Goal: Find specific fact: Find contact information

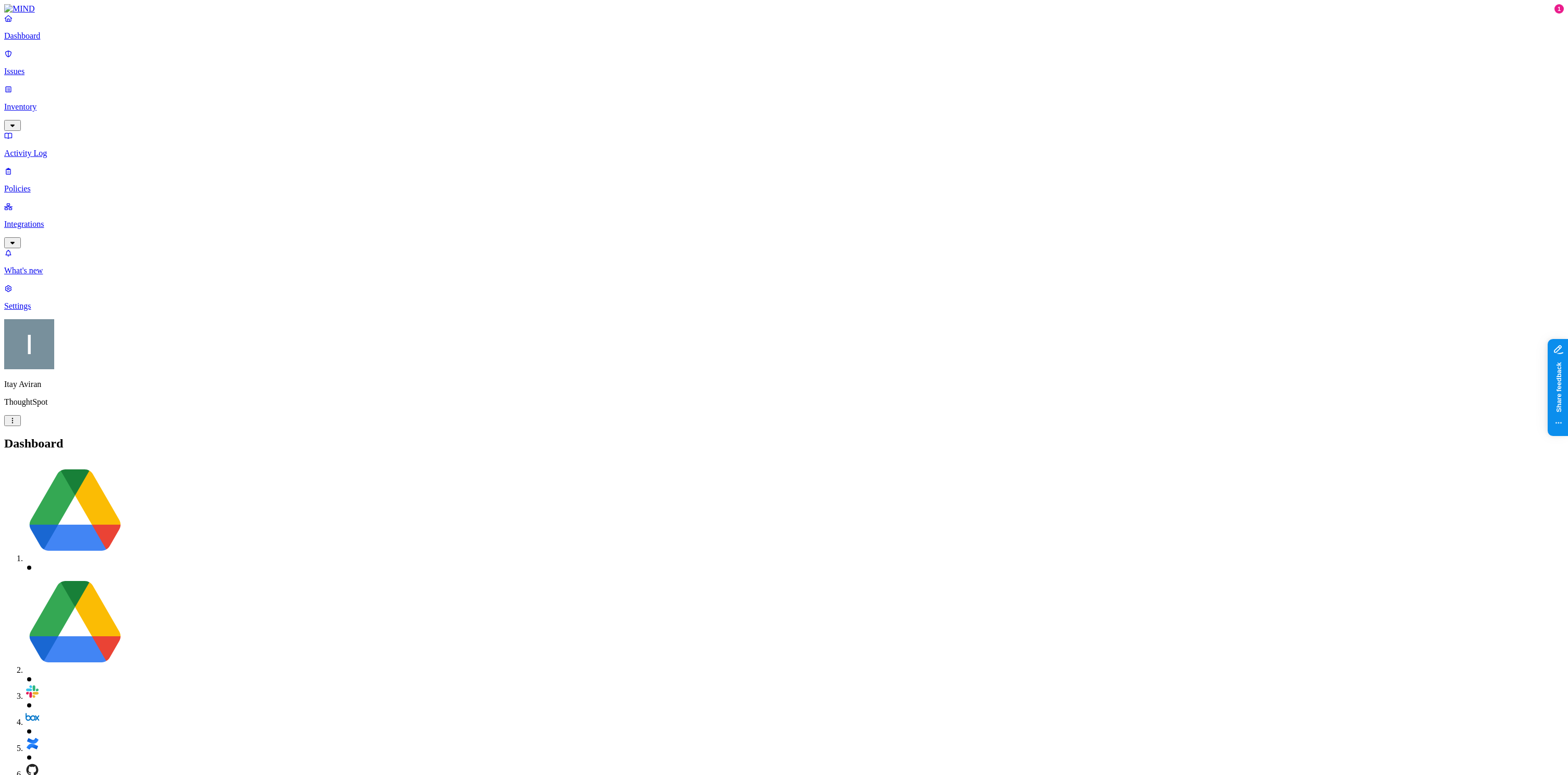
click at [68, 220] on p "Integrations" at bounding box center [784, 224] width 1559 height 9
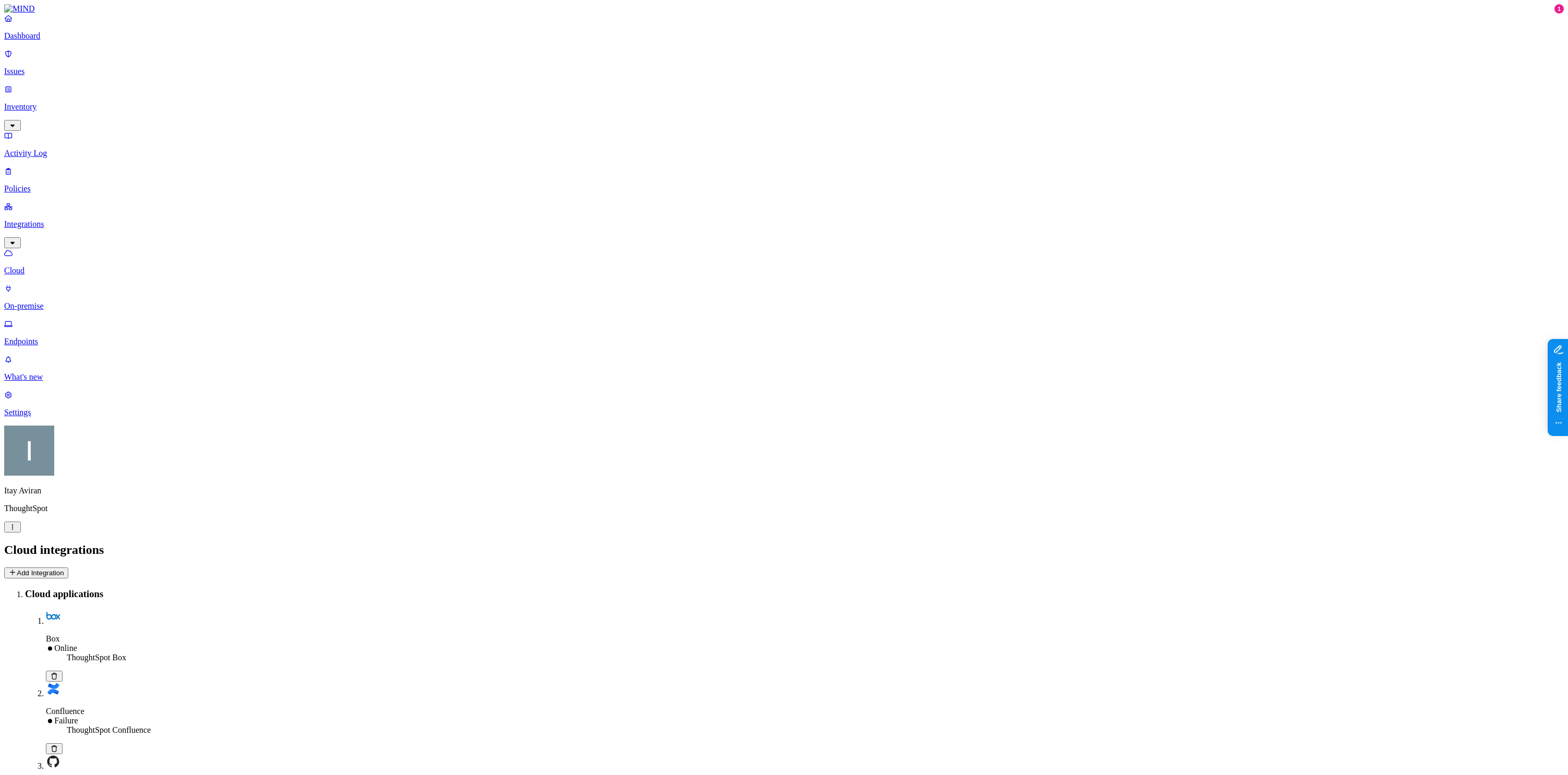
click at [57, 337] on p "Endpoints" at bounding box center [784, 341] width 1559 height 9
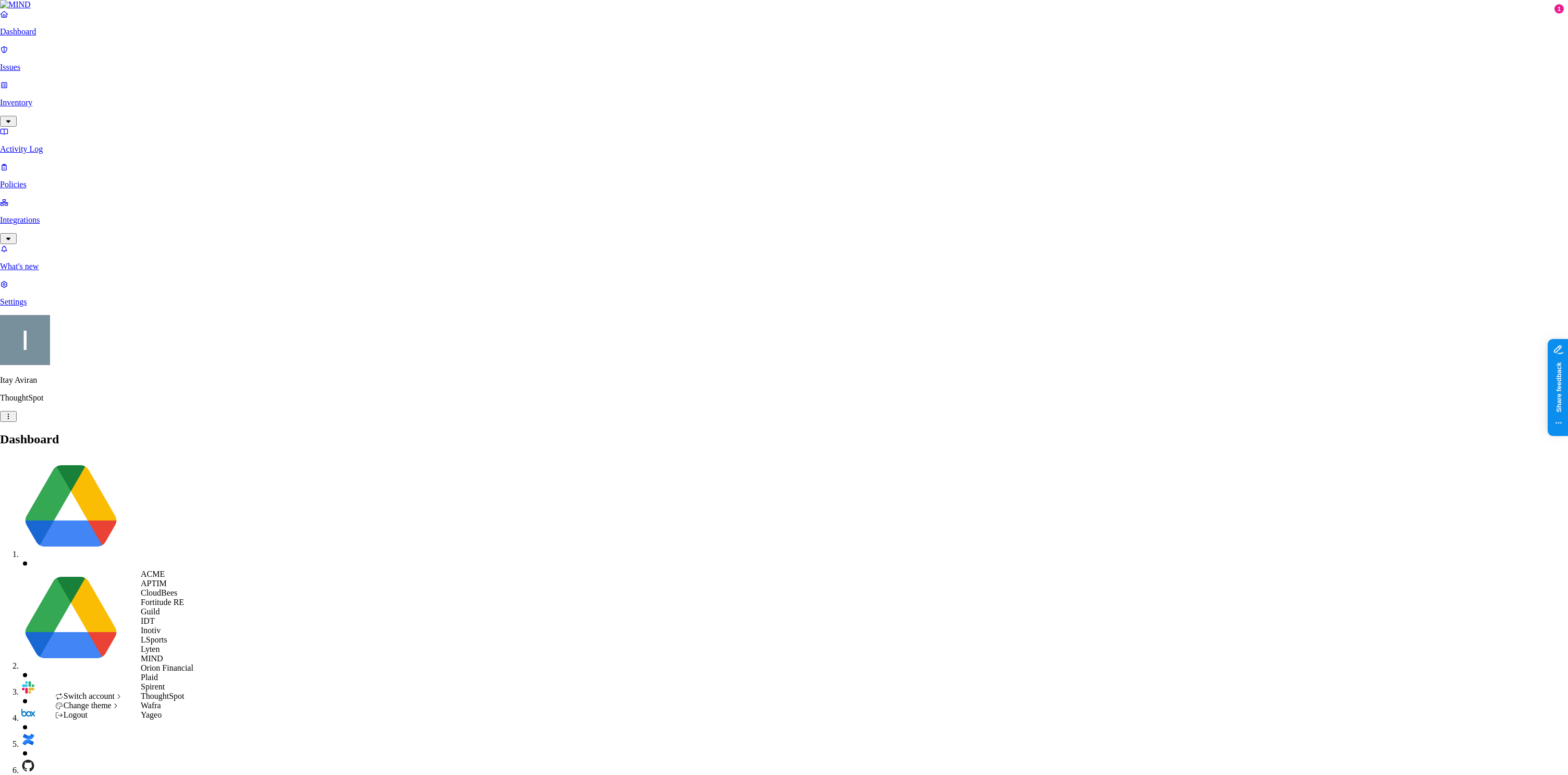
click at [155, 578] on span "ACME" at bounding box center [152, 573] width 24 height 9
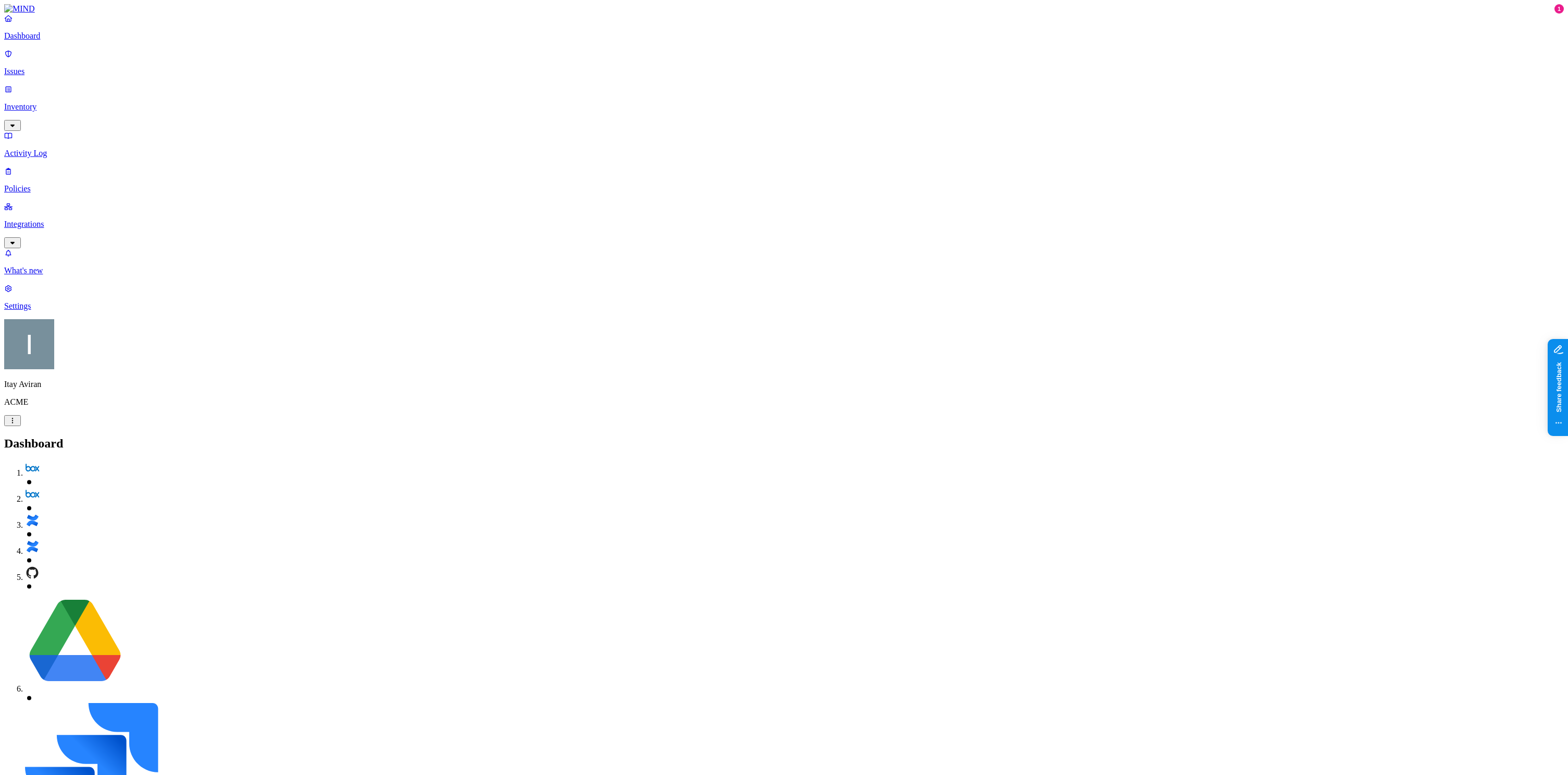
click at [48, 184] on p "Policies" at bounding box center [784, 188] width 1559 height 9
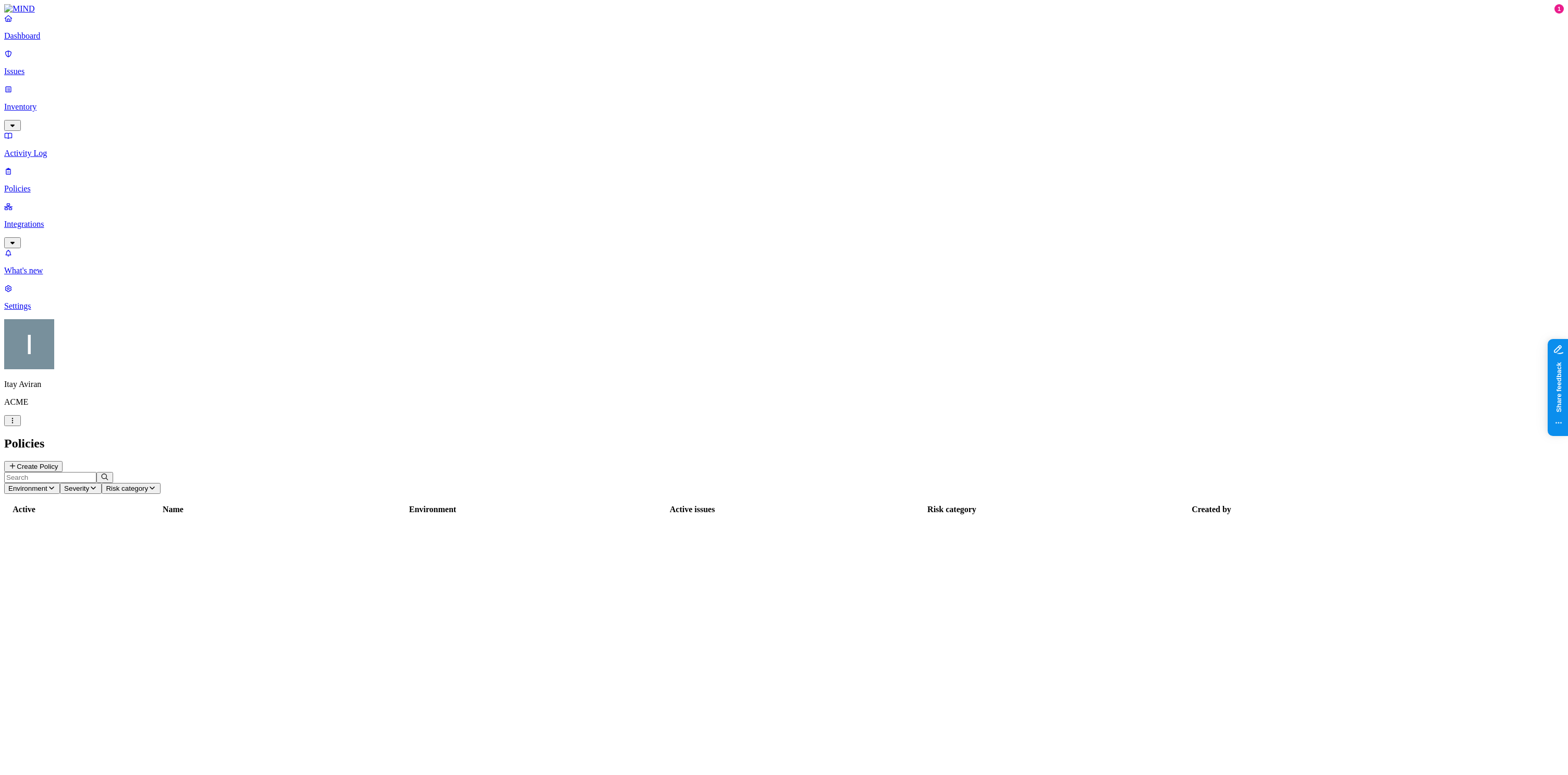
click at [60, 89] on link "Inventory" at bounding box center [784, 107] width 1559 height 45
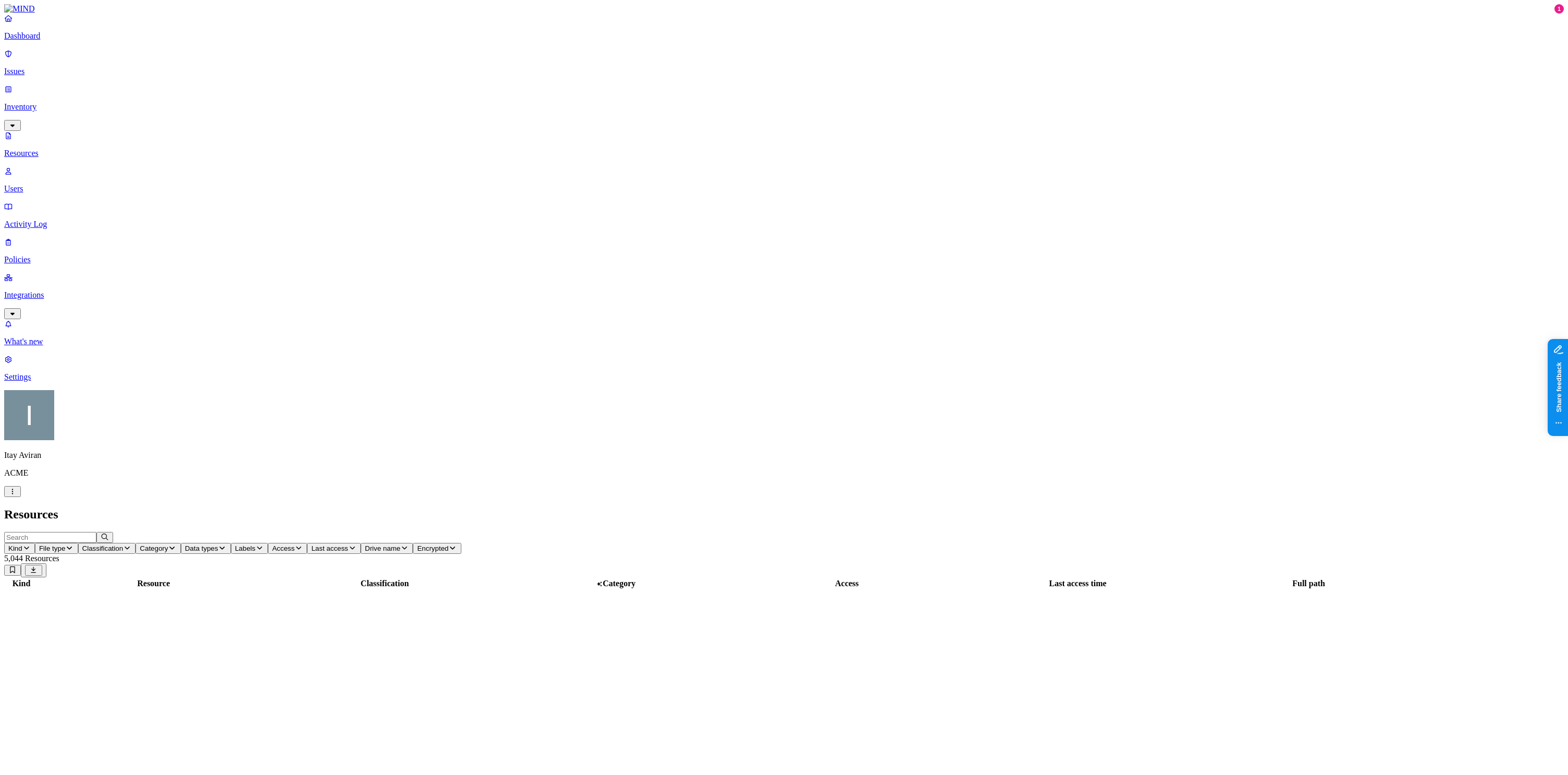
click at [57, 184] on p "Users" at bounding box center [784, 188] width 1559 height 9
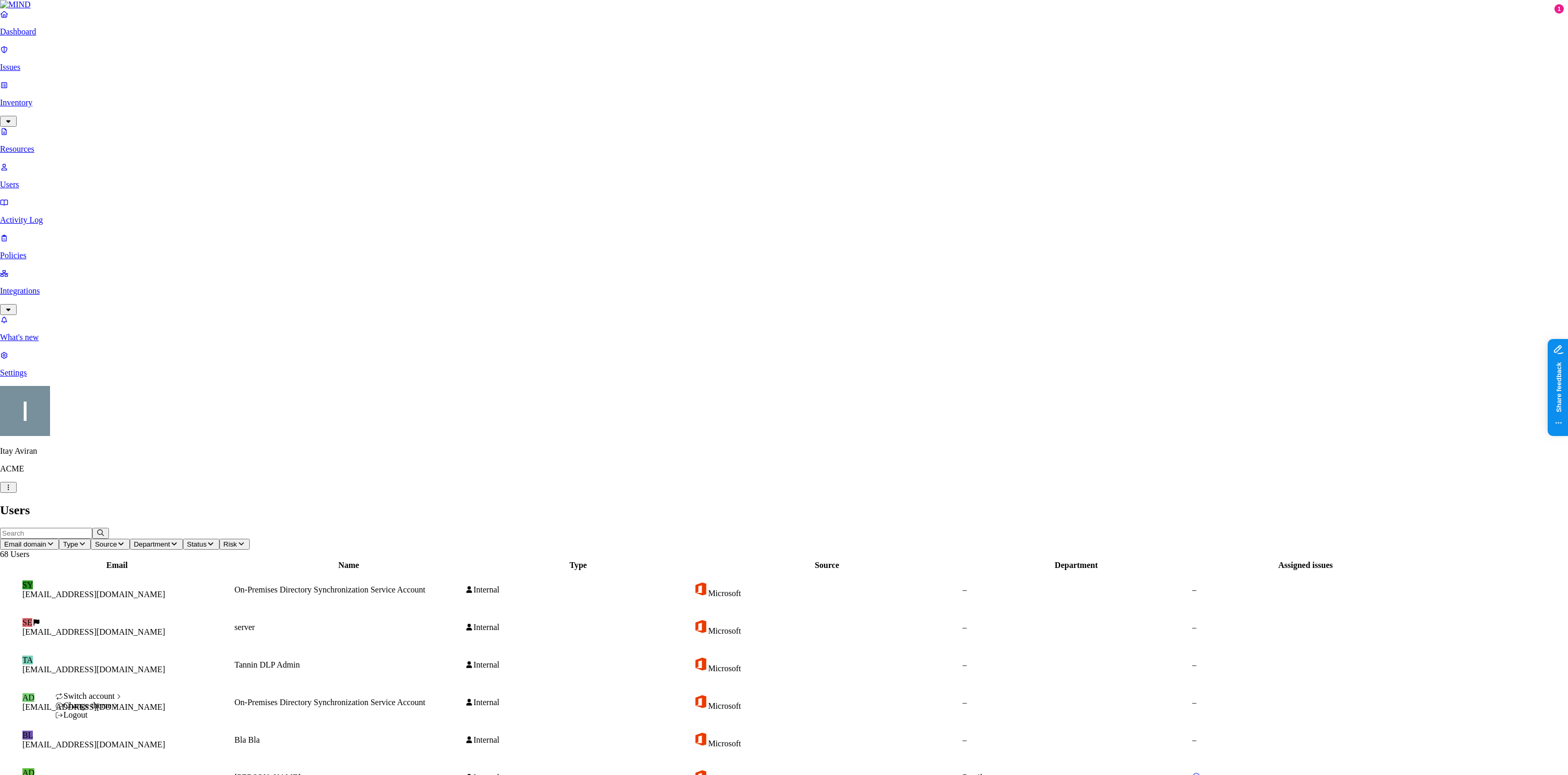
click at [168, 663] on div "MIND" at bounding box center [167, 658] width 52 height 9
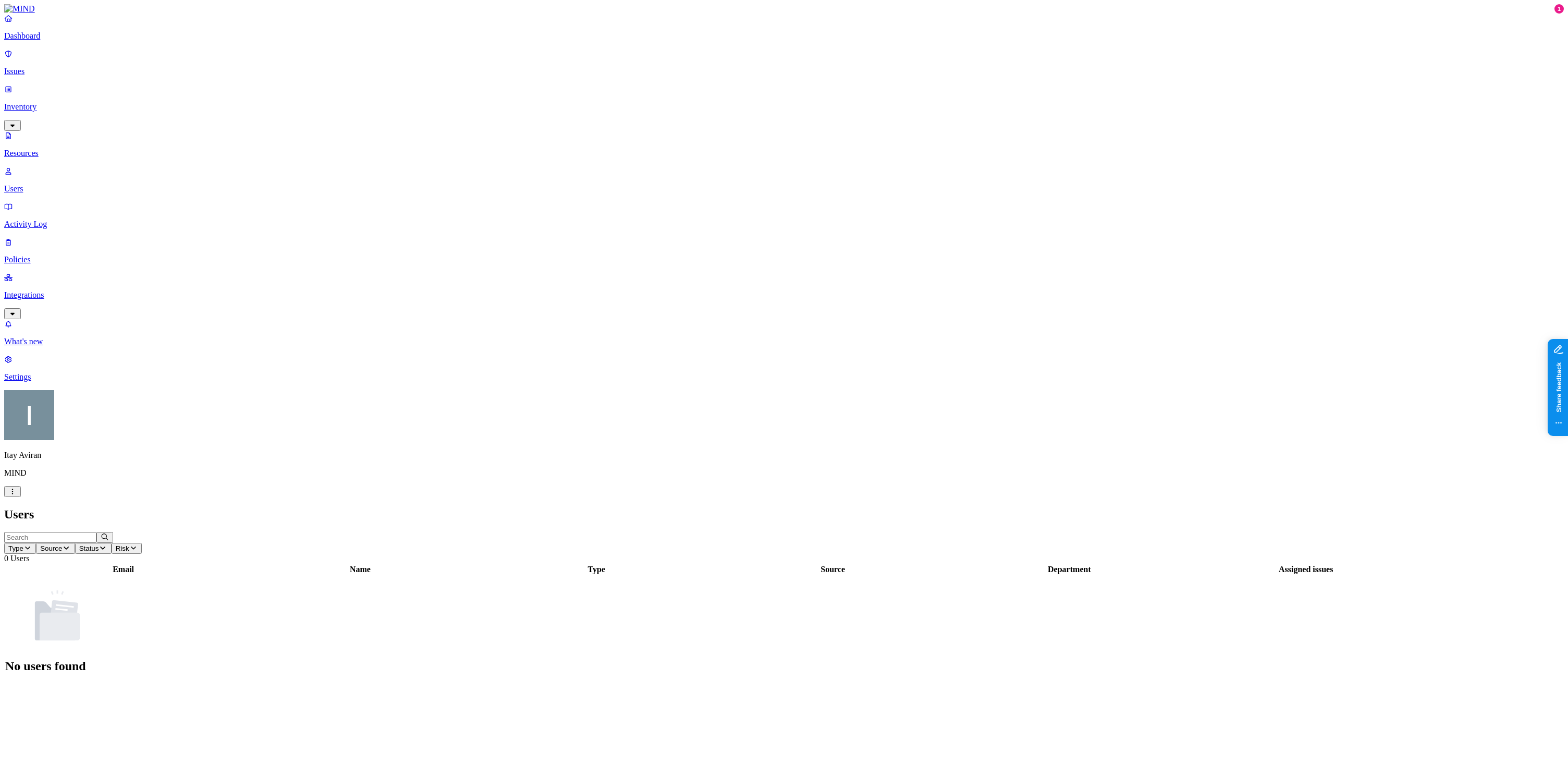
click at [97, 693] on html "Dashboard Issues Inventory Resources Users Activity Log Policies Integrations W…" at bounding box center [784, 346] width 1568 height 693
click at [166, 728] on span "Dark" at bounding box center [157, 723] width 16 height 9
click at [99, 689] on html "Dashboard Issues Inventory Resources Users Activity Log Policies Integrations W…" at bounding box center [784, 344] width 1568 height 689
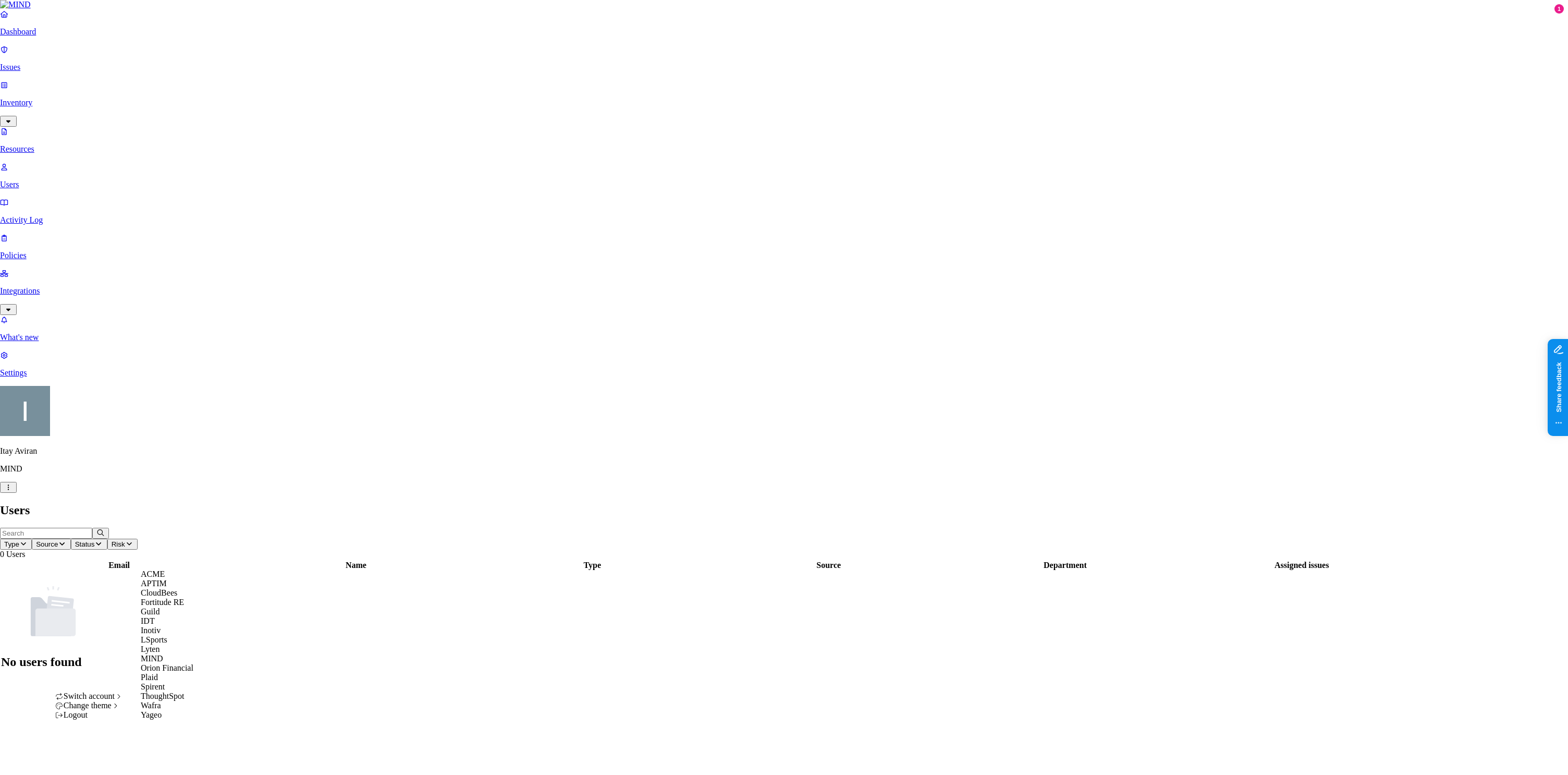
click at [172, 579] on div "ACME" at bounding box center [167, 573] width 52 height 9
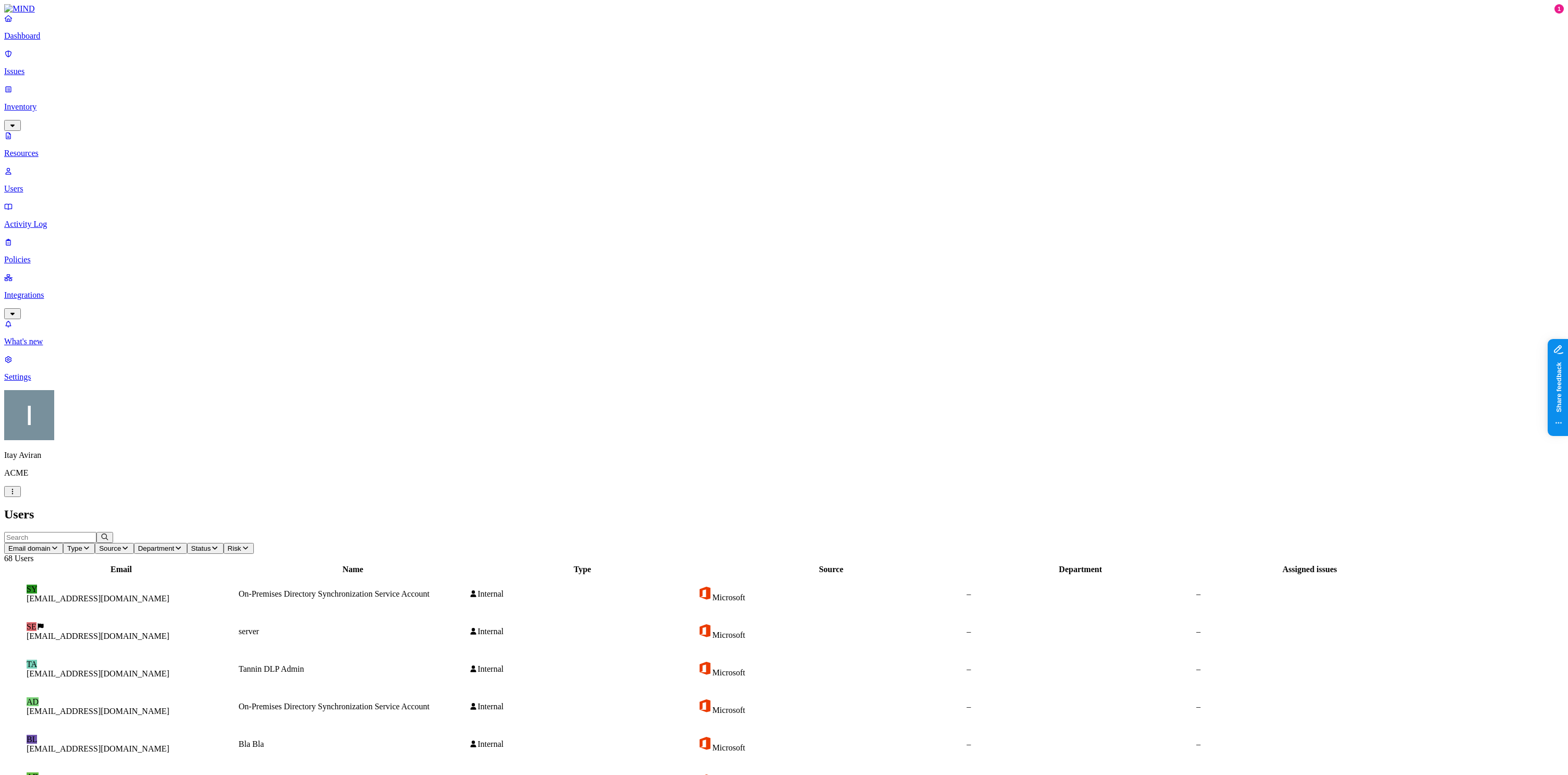
drag, startPoint x: 239, startPoint y: 328, endPoint x: 151, endPoint y: 330, distance: 88.0
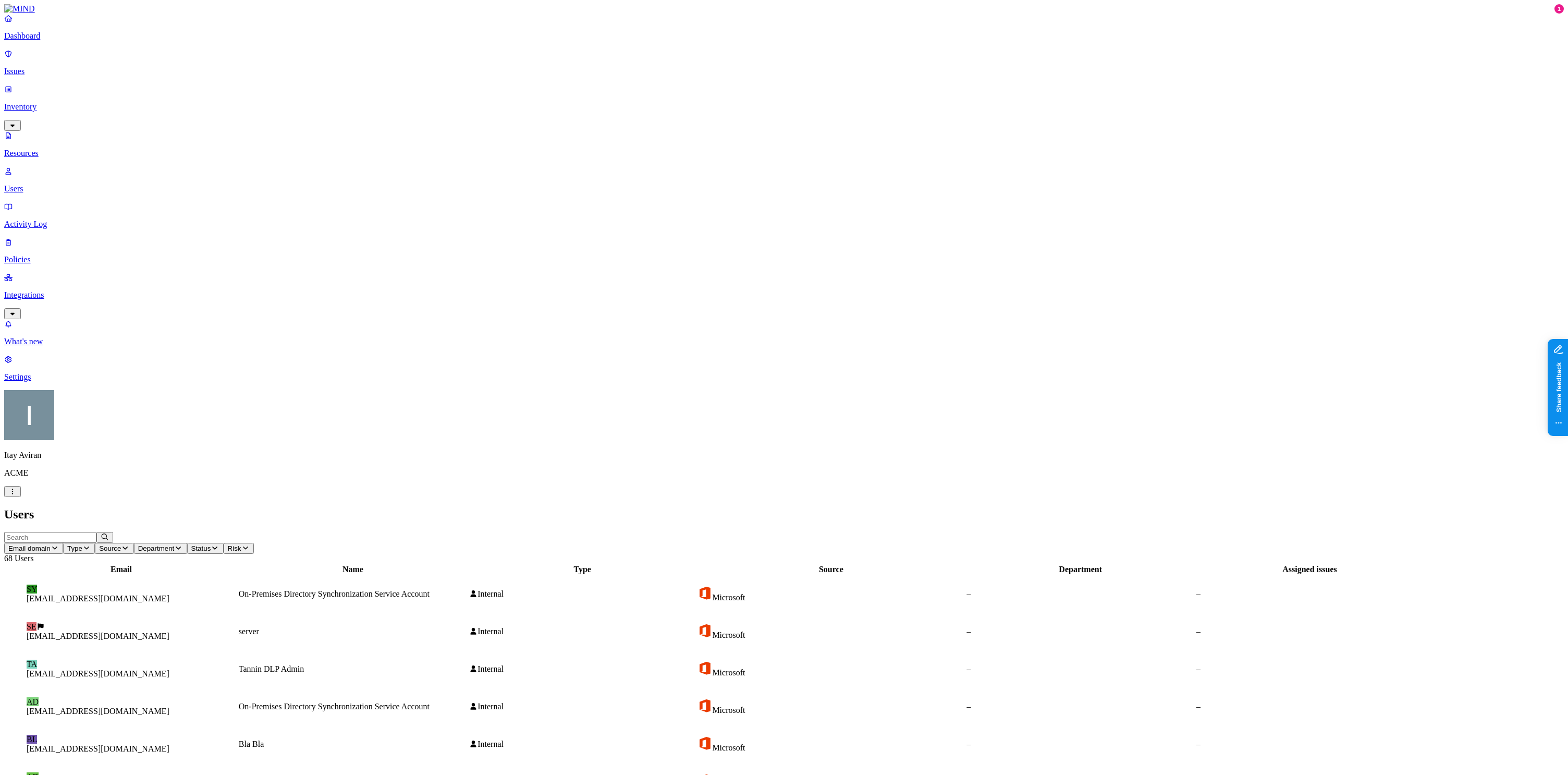
copy h3 "[EMAIL_ADDRESS][DOMAIN_NAME]"
click at [96, 532] on input "text" at bounding box center [51, 538] width 93 height 11
type input "guy"
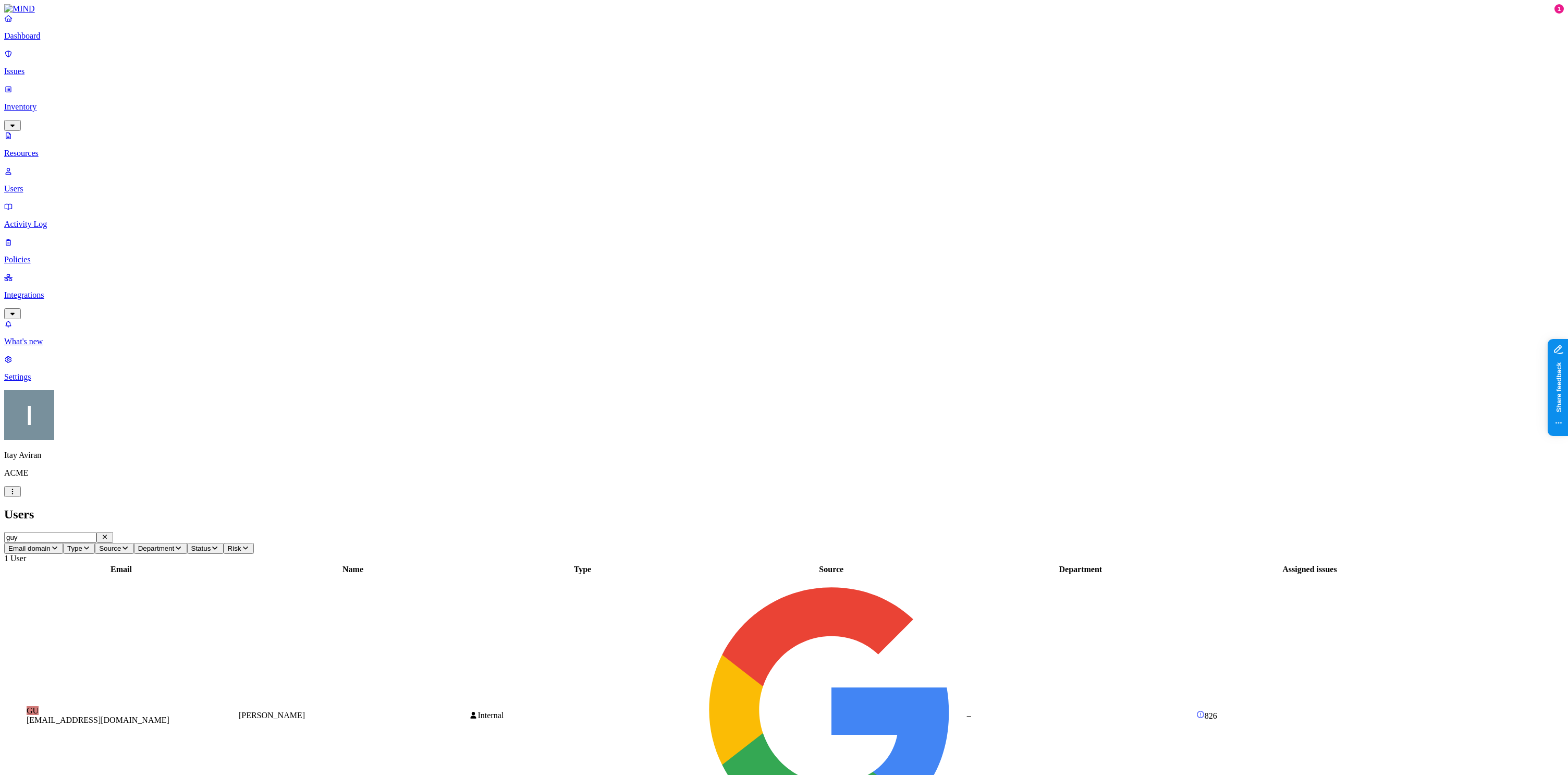
click at [96, 532] on input "guy" at bounding box center [51, 538] width 93 height 11
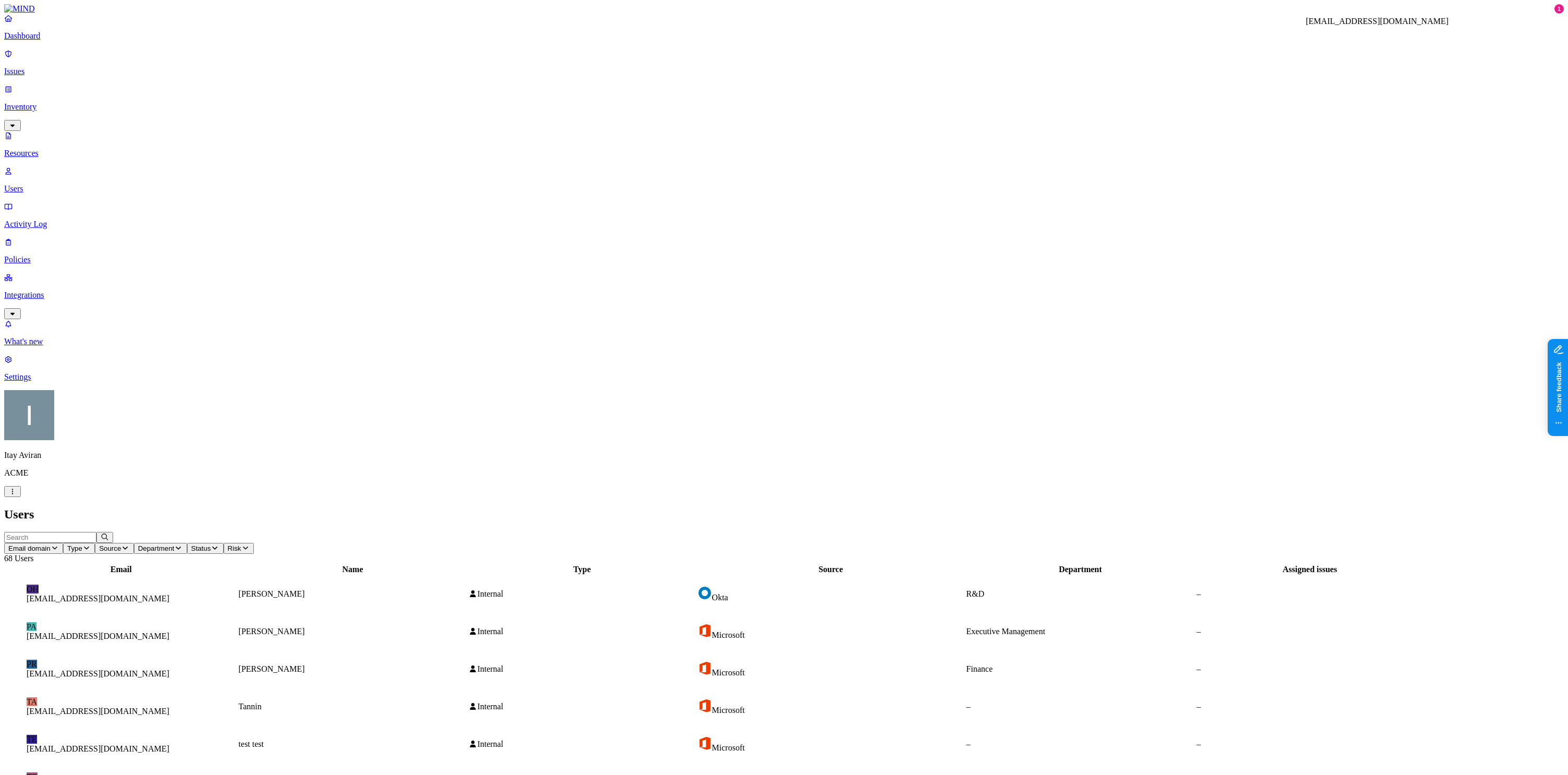
copy h3 "[EMAIL_ADDRESS][DOMAIN_NAME]"
